Goal: Information Seeking & Learning: Learn about a topic

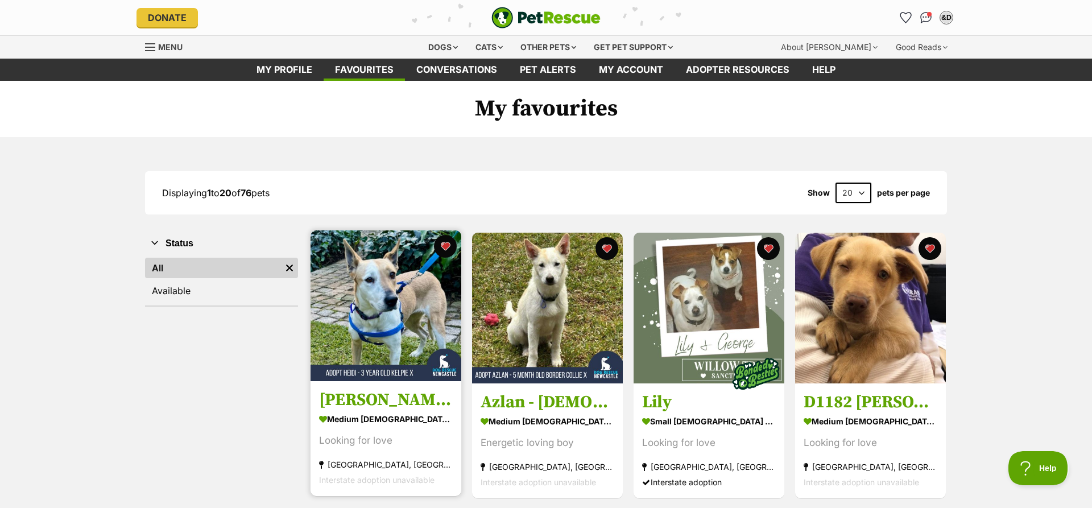
click at [357, 303] on img at bounding box center [385, 305] width 151 height 151
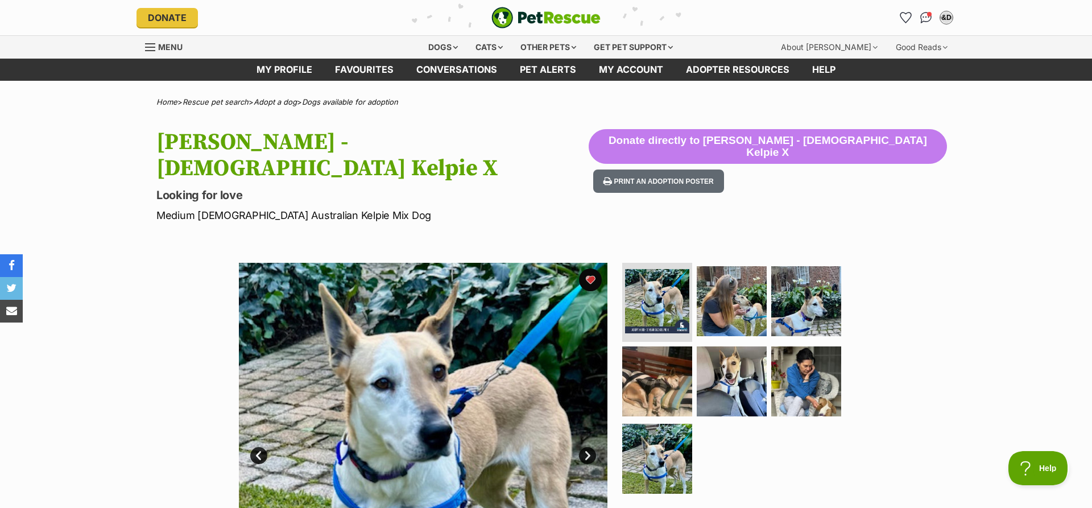
click at [586, 447] on link "Next" at bounding box center [587, 455] width 17 height 17
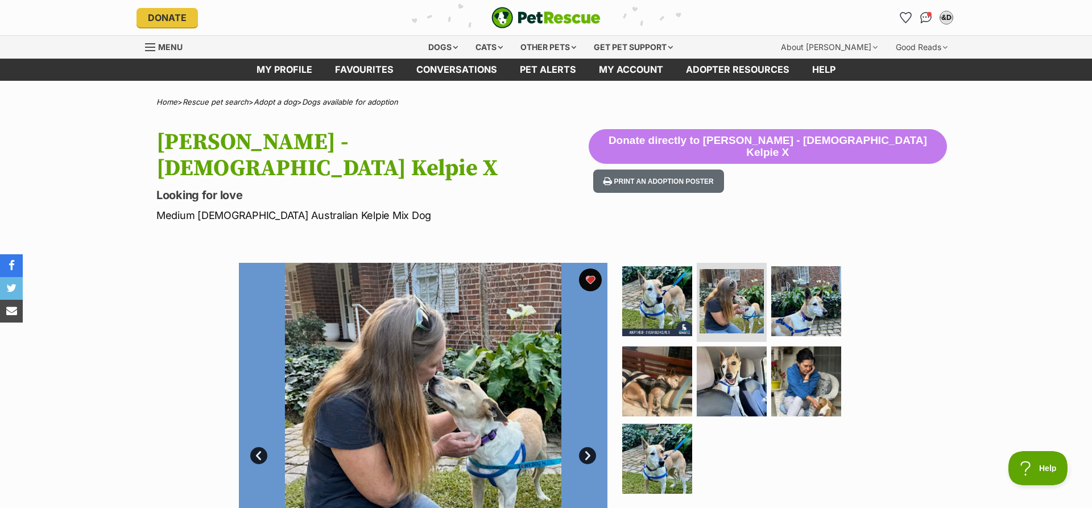
click at [586, 447] on link "Next" at bounding box center [587, 455] width 17 height 17
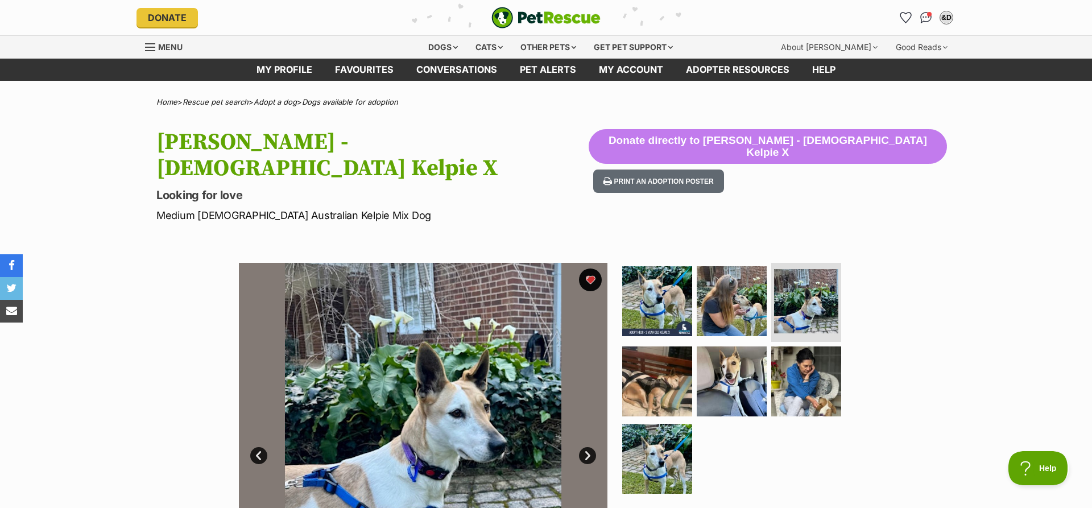
click at [586, 447] on link "Next" at bounding box center [587, 455] width 17 height 17
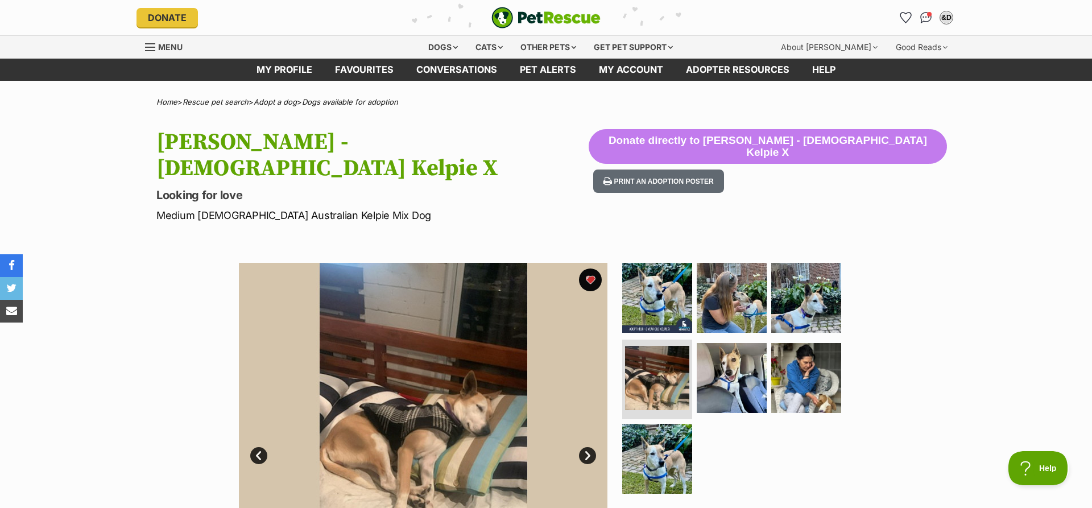
click at [586, 447] on link "Next" at bounding box center [587, 455] width 17 height 17
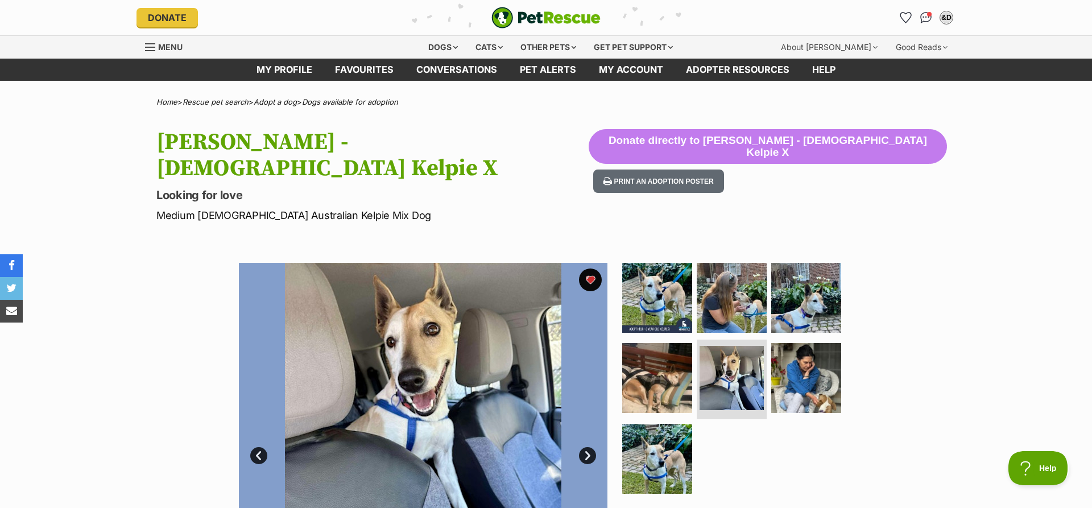
click at [586, 447] on link "Next" at bounding box center [587, 455] width 17 height 17
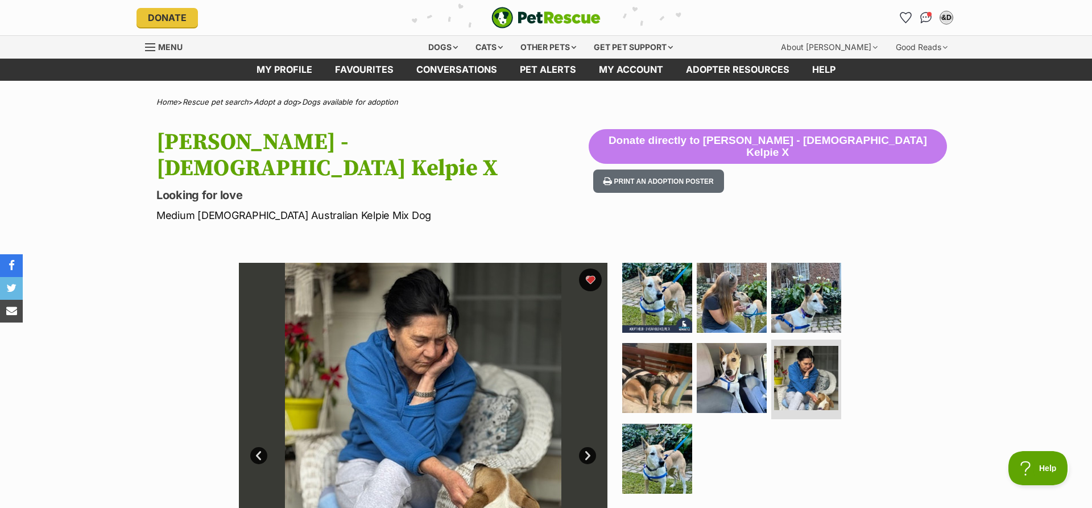
click at [586, 447] on link "Next" at bounding box center [587, 455] width 17 height 17
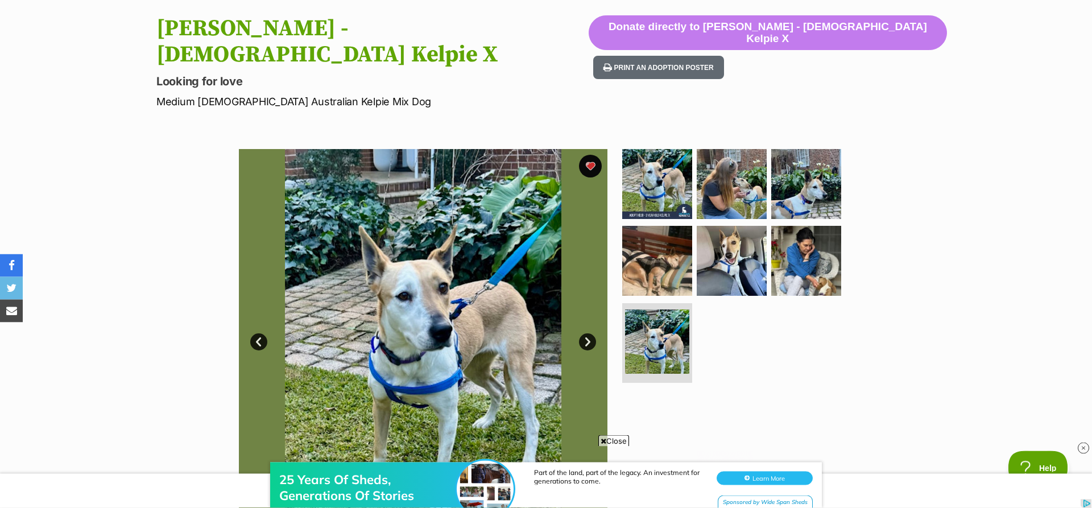
scroll to position [68, 0]
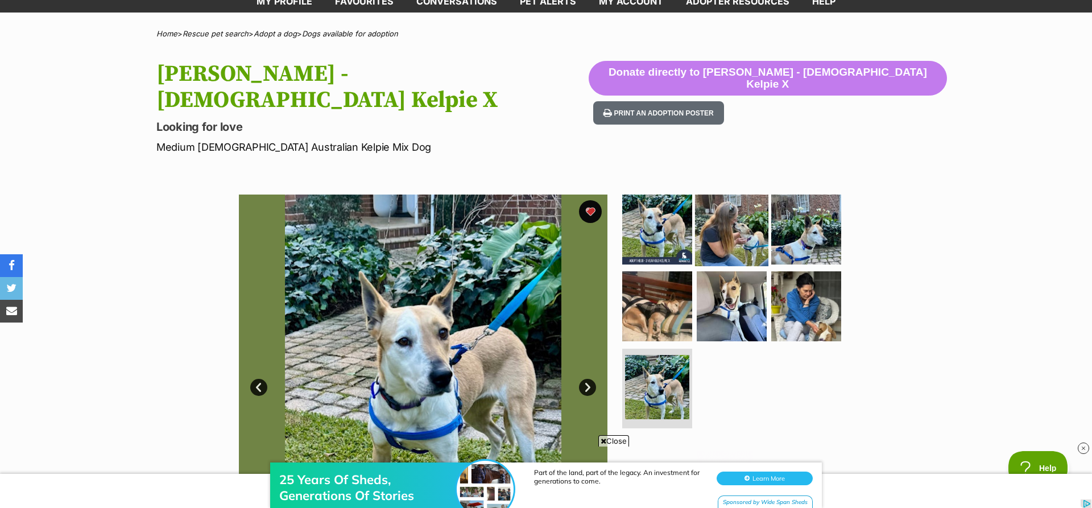
click at [746, 207] on img at bounding box center [731, 228] width 73 height 73
